Goal: Check status: Check status

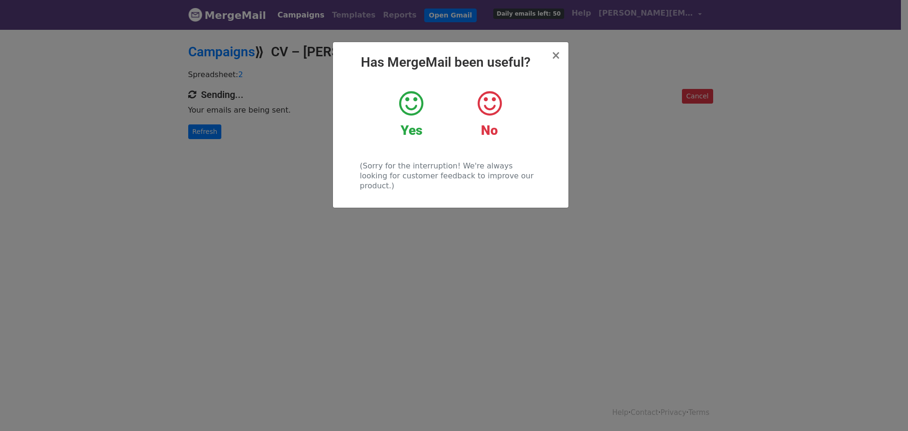
click at [417, 121] on div "Yes" at bounding box center [411, 113] width 64 height 49
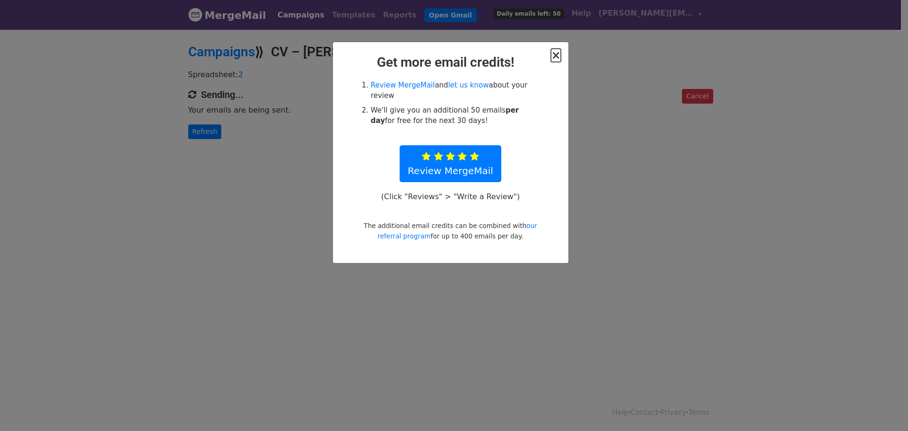
click at [559, 53] on span "×" at bounding box center [555, 55] width 9 height 13
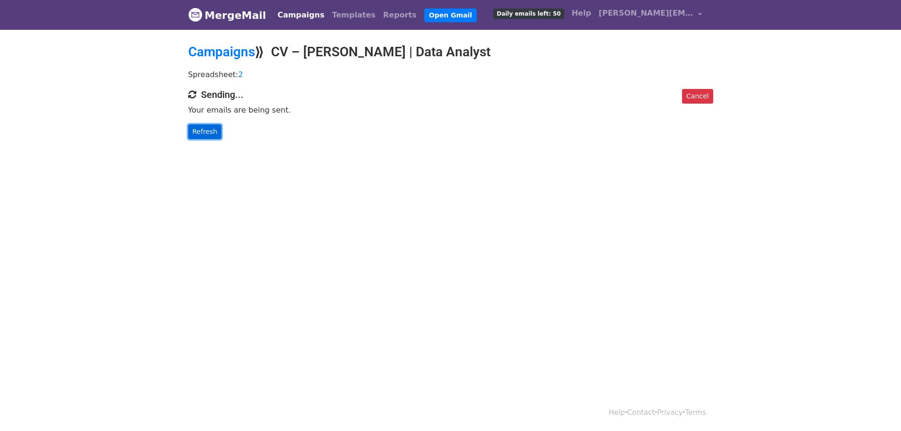
click at [211, 132] on link "Refresh" at bounding box center [205, 131] width 34 height 15
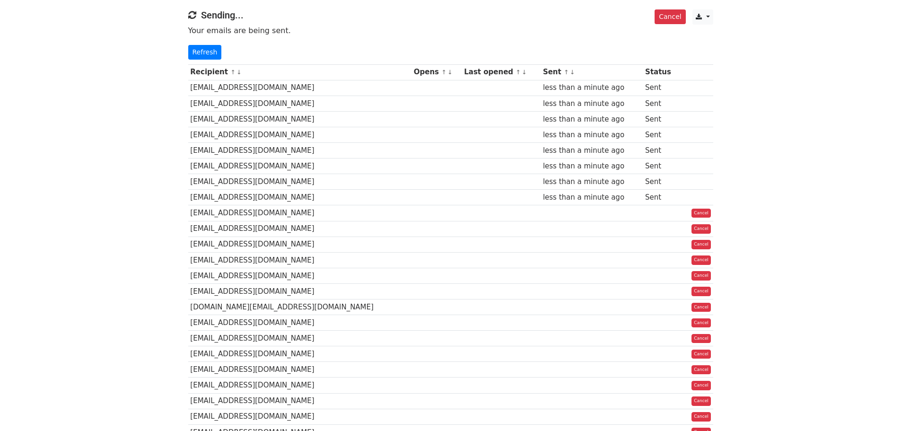
scroll to position [47, 0]
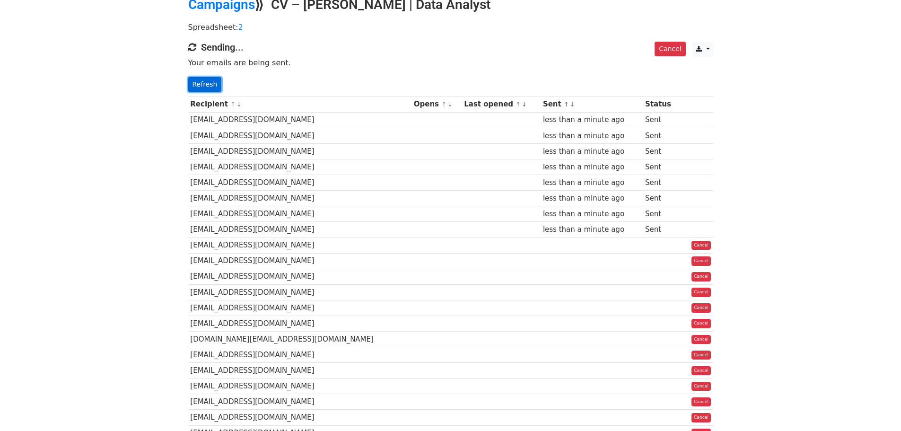
click at [213, 85] on link "Refresh" at bounding box center [205, 84] width 34 height 15
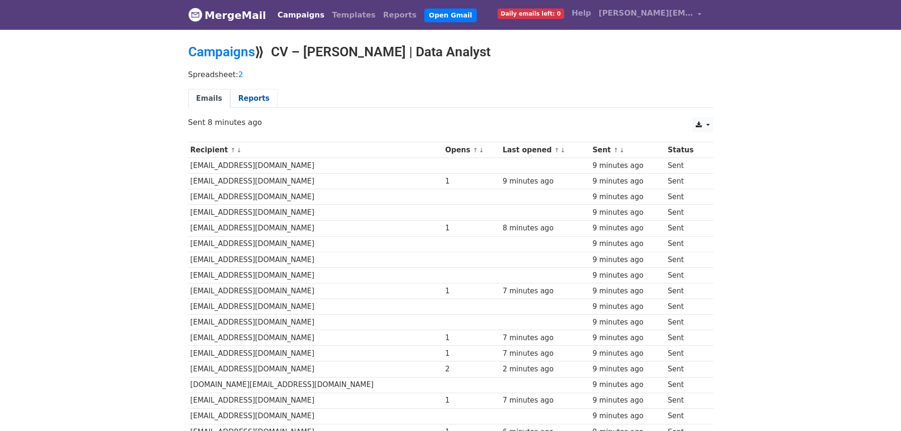
click at [257, 98] on link "Reports" at bounding box center [253, 98] width 47 height 19
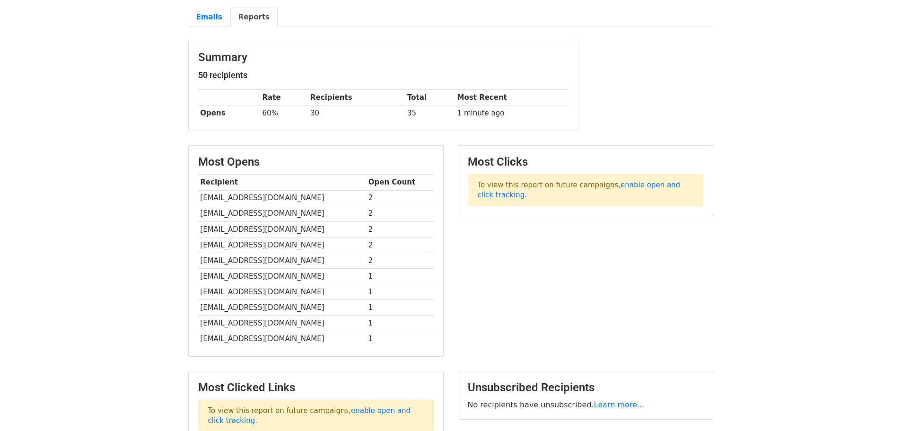
scroll to position [178, 0]
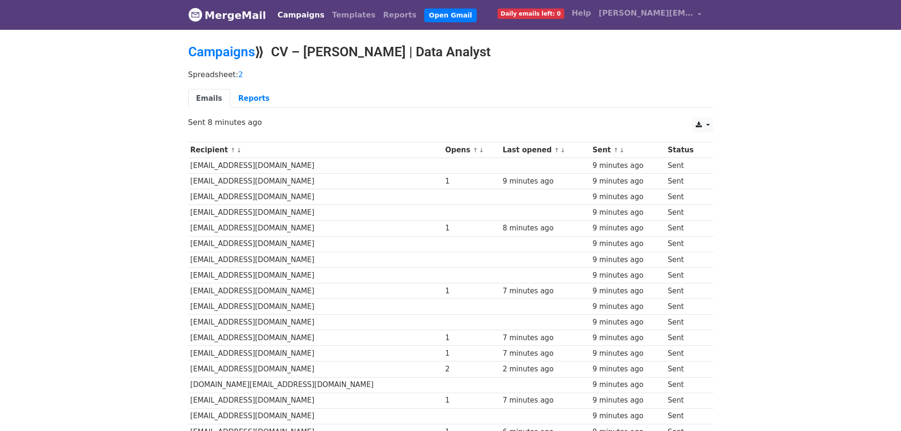
click at [212, 102] on link "Emails" at bounding box center [209, 98] width 42 height 19
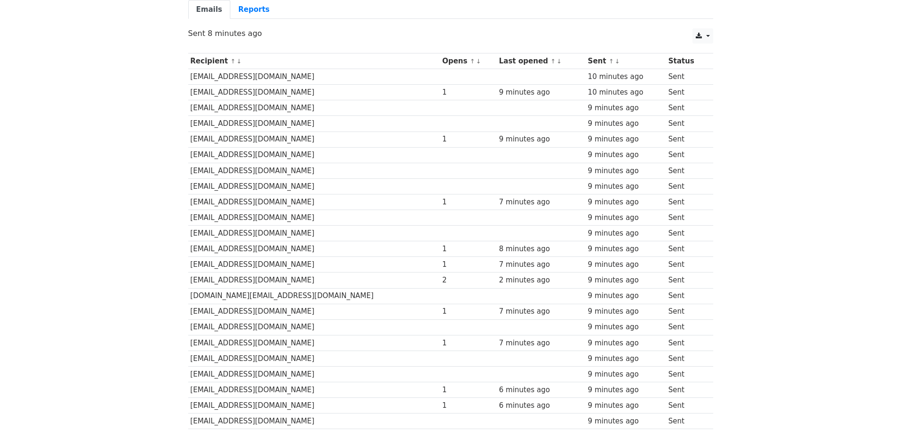
scroll to position [26, 0]
